Goal: Check status

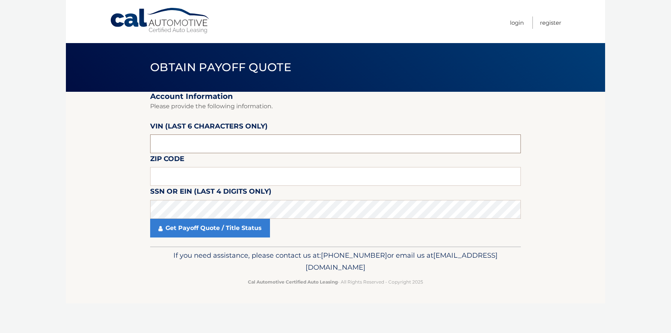
click at [187, 143] on input "text" at bounding box center [335, 143] width 370 height 19
type input "361540"
type input "19064"
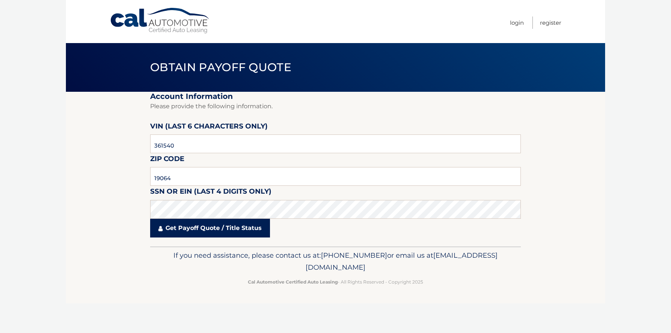
click at [203, 231] on link "Get Payoff Quote / Title Status" at bounding box center [210, 228] width 120 height 19
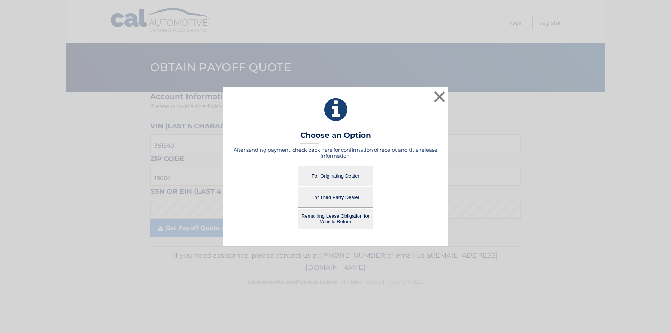
click at [333, 175] on button "For Originating Dealer" at bounding box center [335, 175] width 75 height 21
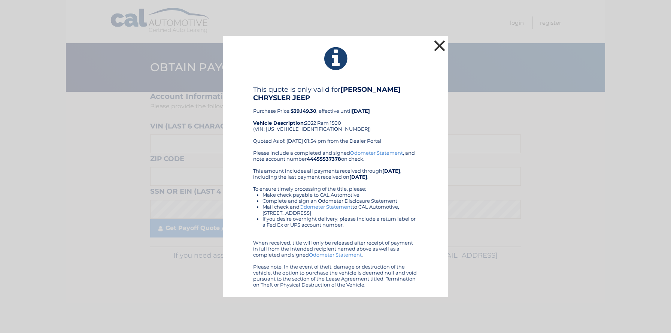
click at [437, 44] on button "×" at bounding box center [439, 45] width 15 height 15
